Goal: Task Accomplishment & Management: Use online tool/utility

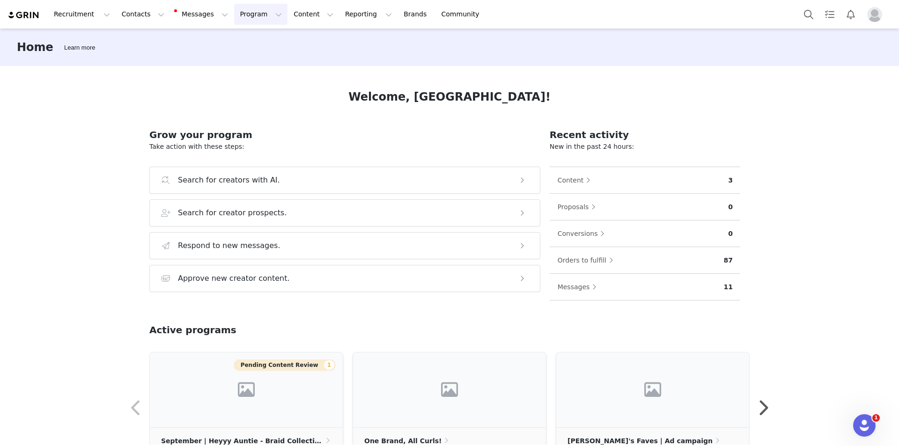
click at [246, 12] on button "Program Program" at bounding box center [260, 14] width 53 height 21
click at [259, 38] on div "Activations" at bounding box center [248, 42] width 63 height 10
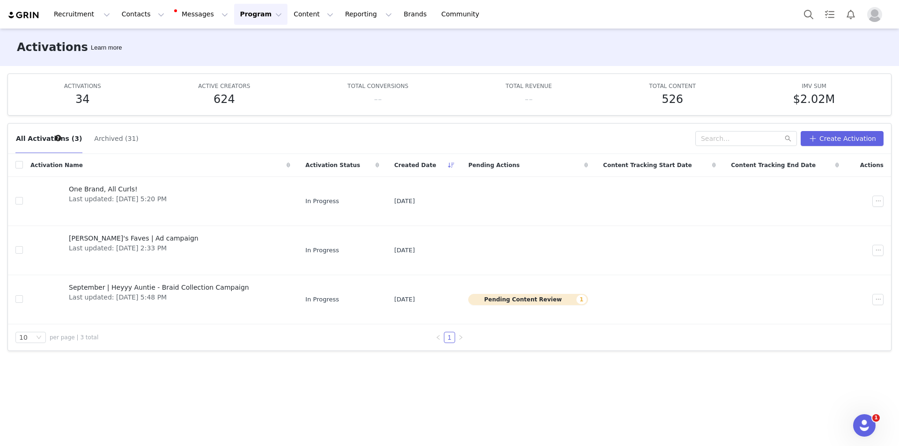
click at [873, 23] on div at bounding box center [844, 14] width 93 height 21
click at [873, 22] on div at bounding box center [844, 14] width 93 height 21
click at [874, 18] on img "Profile" at bounding box center [874, 14] width 15 height 15
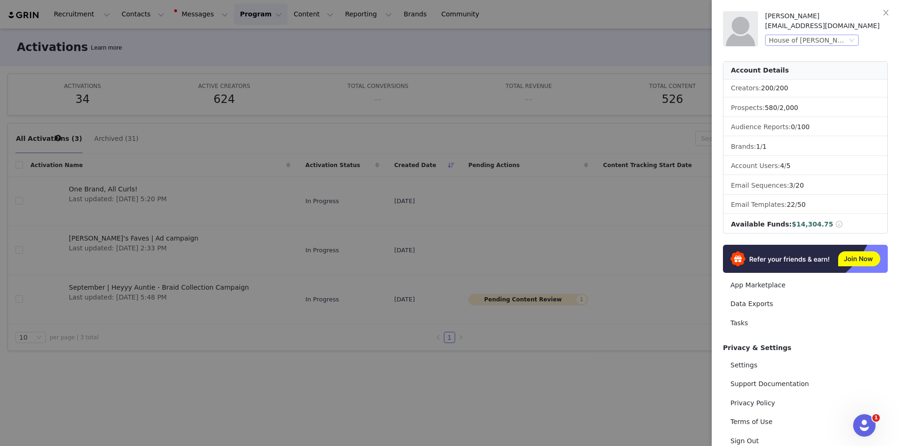
click at [839, 39] on div "House of Cheatham, Inc. (Aunt Jackie’s)" at bounding box center [808, 40] width 78 height 10
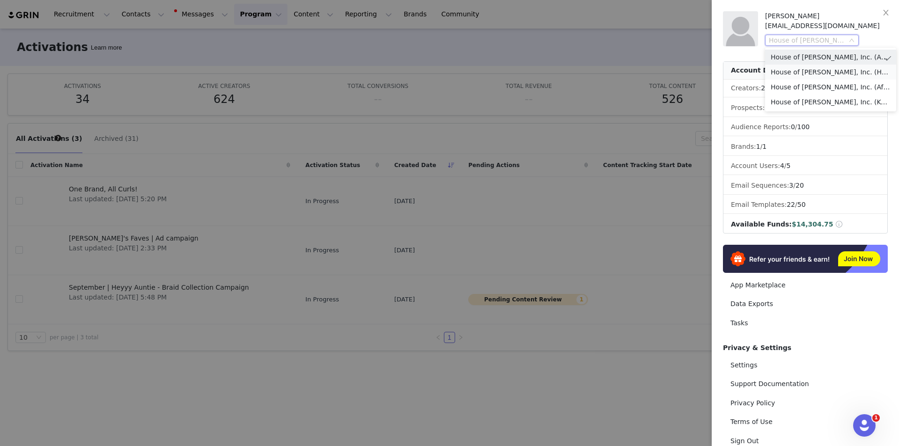
click at [848, 68] on li "House of Cheatham, Inc. (Hollywood Beauty)" at bounding box center [830, 72] width 131 height 15
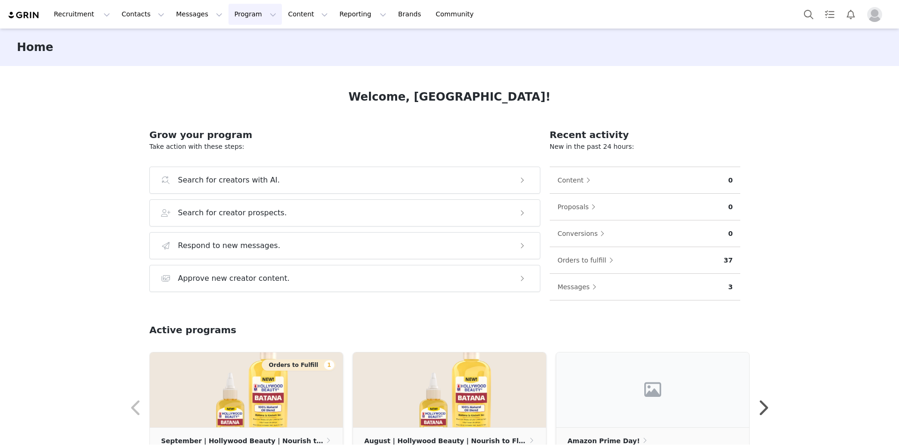
click at [237, 12] on button "Program Program" at bounding box center [255, 14] width 53 height 21
click at [245, 37] on div "Activations" at bounding box center [242, 42] width 63 height 10
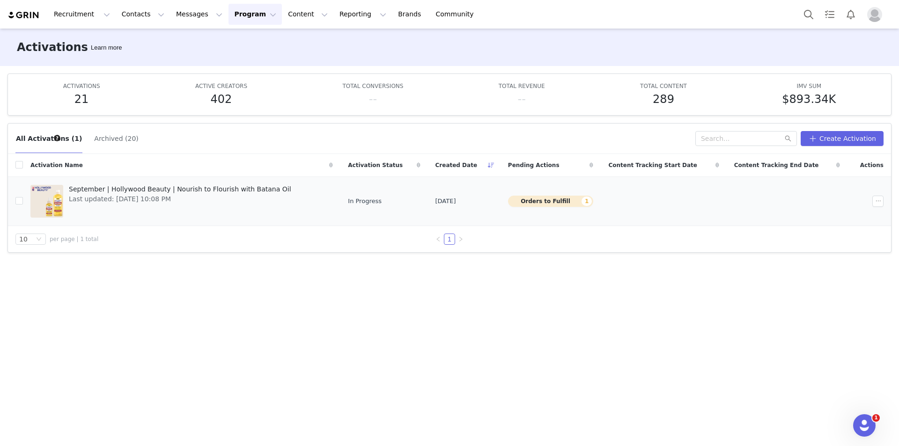
click at [537, 195] on td "Orders to Fulfill 1" at bounding box center [551, 201] width 101 height 49
click at [543, 203] on button "Orders to Fulfill 1" at bounding box center [551, 201] width 86 height 11
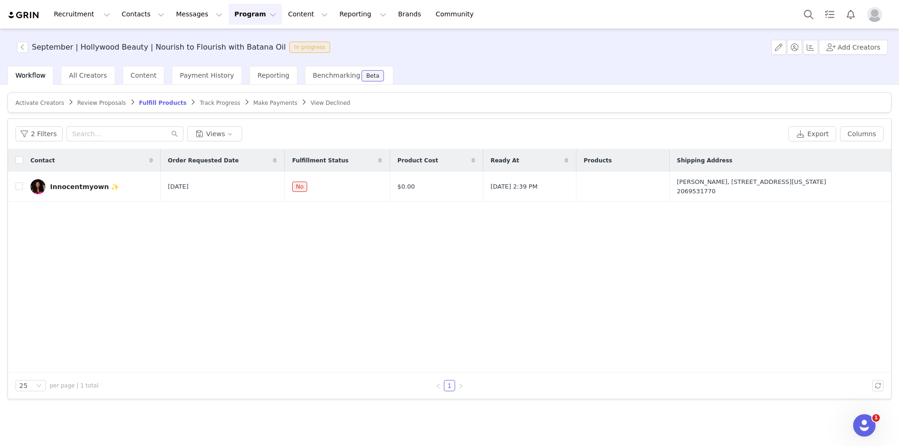
click at [486, 54] on div "September | Hollywood Beauty | Nourish to Flourish with Batana Oil In progress …" at bounding box center [449, 47] width 899 height 37
